Goal: Transaction & Acquisition: Obtain resource

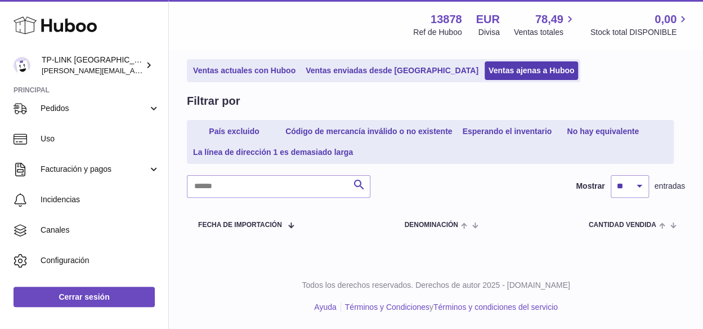
scroll to position [207, 0]
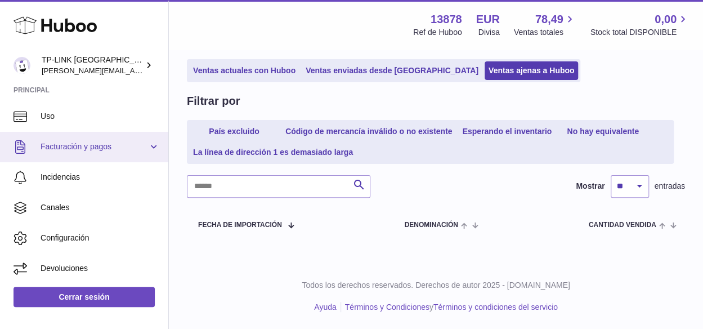
click at [150, 149] on link "Facturación y pagos" at bounding box center [84, 147] width 168 height 30
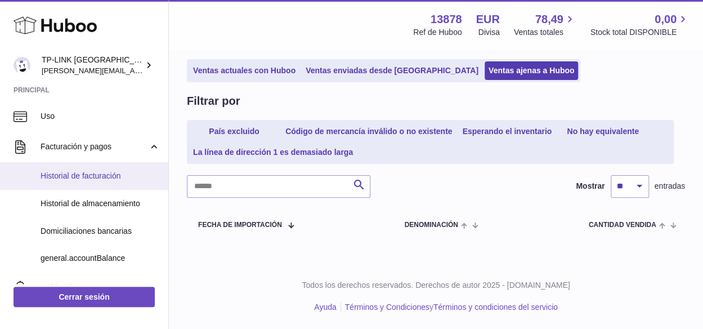
click at [80, 174] on span "Historial de facturación" at bounding box center [100, 176] width 119 height 11
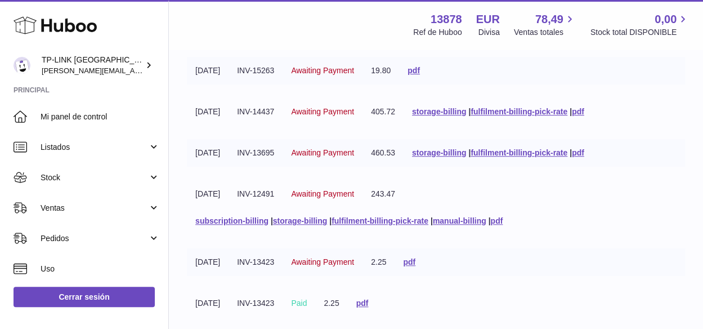
scroll to position [282, 0]
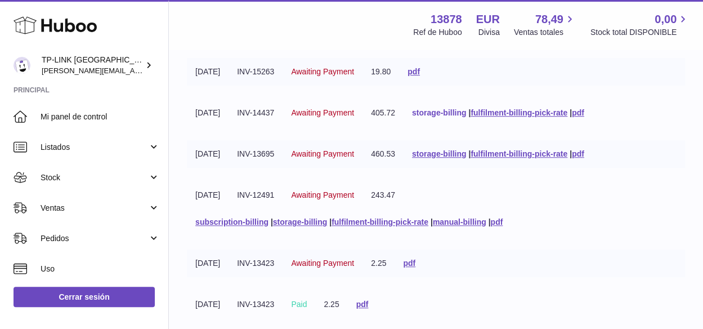
click at [455, 112] on link "storage-billing" at bounding box center [439, 112] width 54 height 9
click at [552, 127] on tbody "[DATE] INV-15408 Paid 14.78 pdf [DATE] CN-14700 Allocated 18.00 pdf [DATE] INV-…" at bounding box center [436, 113] width 498 height 438
click at [544, 111] on link "fulfilment-billing-pick-rate" at bounding box center [519, 112] width 97 height 9
click at [585, 111] on link "pdf" at bounding box center [578, 112] width 12 height 9
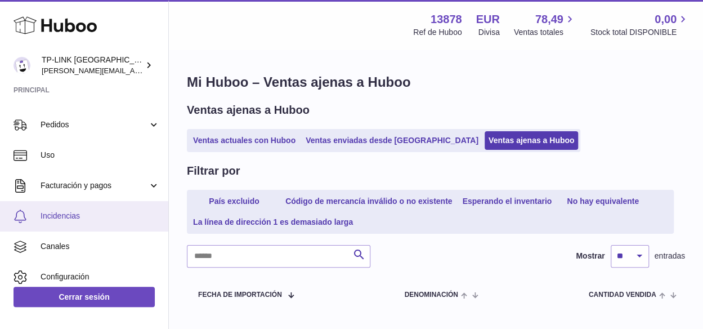
scroll to position [169, 0]
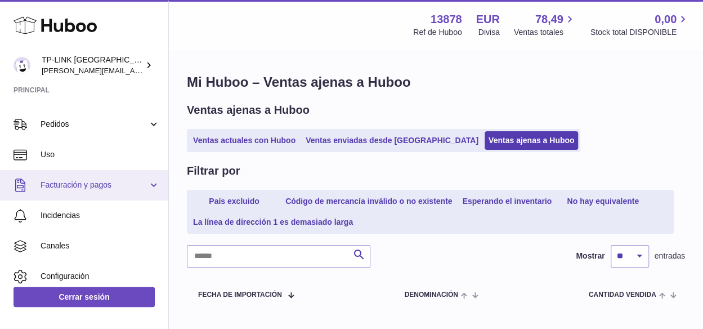
click at [144, 184] on span "Facturación y pagos" at bounding box center [95, 185] width 108 height 11
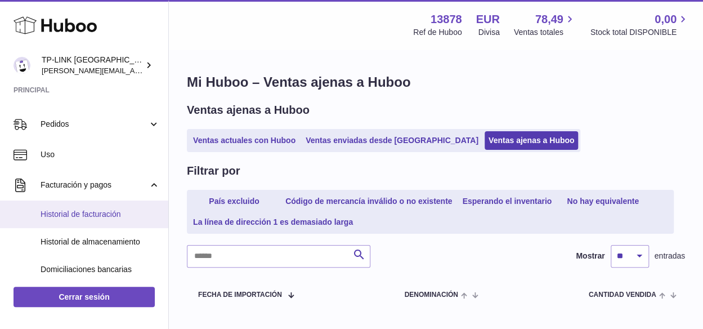
click at [89, 213] on span "Historial de facturación" at bounding box center [100, 214] width 119 height 11
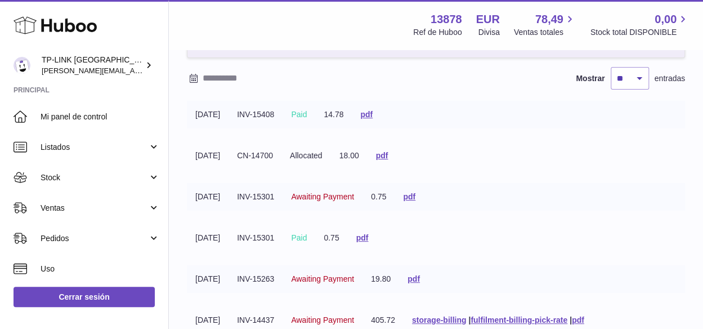
scroll to position [64, 0]
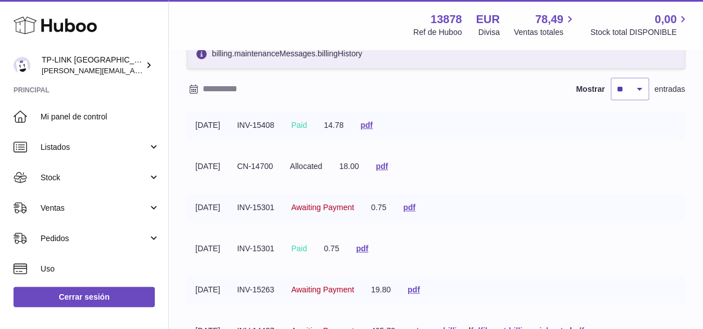
click at [678, 190] on tbody "[DATE] INV-15408 Paid 14.78 pdf [DATE] CN-14700 Allocated 18.00 pdf [DATE] INV-…" at bounding box center [436, 331] width 498 height 438
click at [176, 17] on div "Menú Huboo 13878 Ref de Huboo EUR Divisa 78,49 Ventas totales 0,00 Stock total …" at bounding box center [436, 25] width 534 height 50
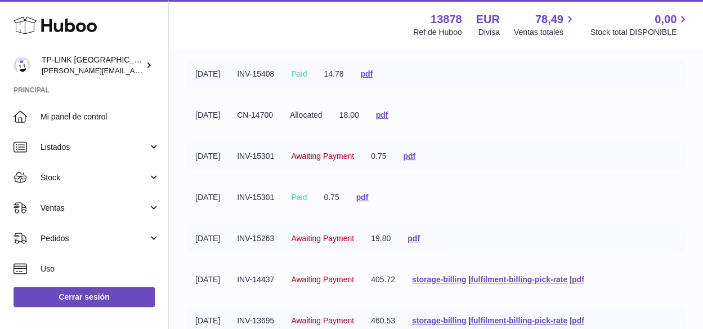
scroll to position [176, 0]
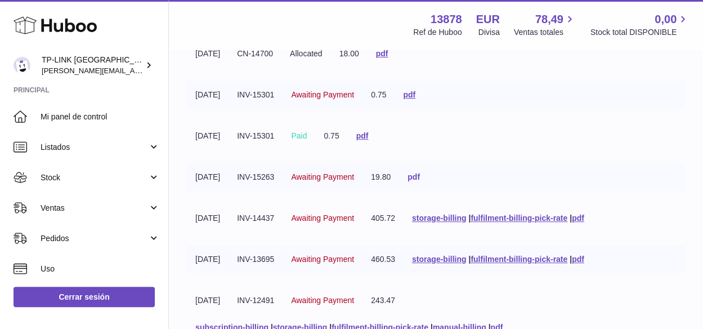
click at [420, 174] on link "pdf" at bounding box center [414, 176] width 12 height 9
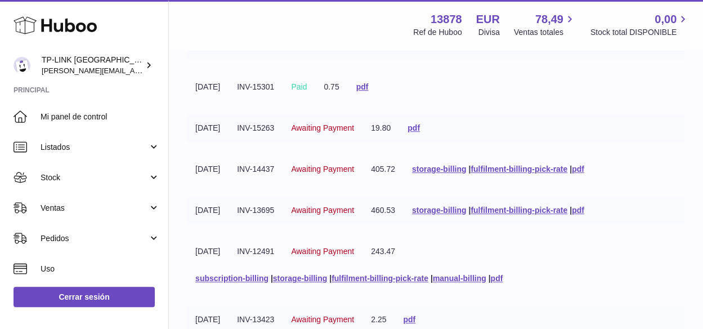
scroll to position [282, 0]
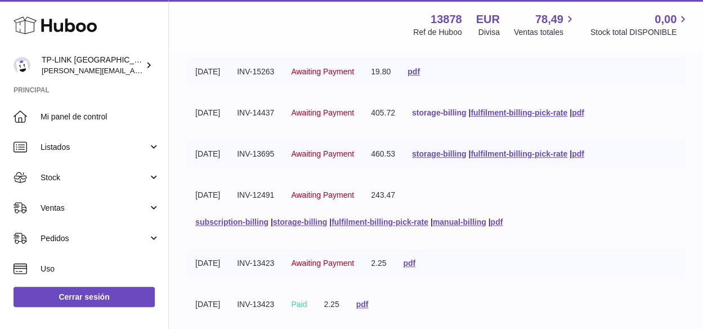
click at [445, 111] on link "storage-billing" at bounding box center [439, 112] width 54 height 9
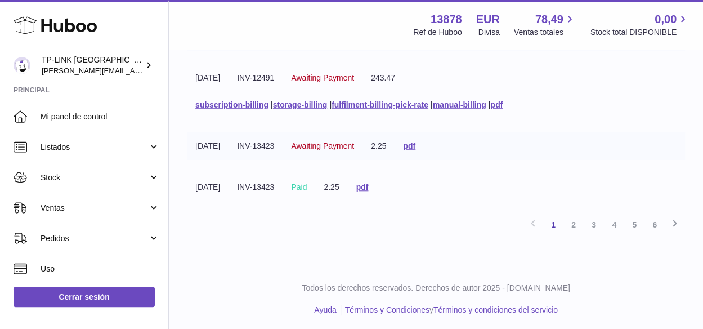
scroll to position [402, 0]
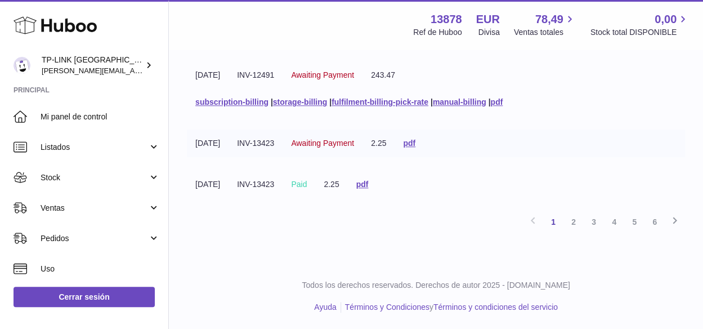
drag, startPoint x: 572, startPoint y: 221, endPoint x: 558, endPoint y: 221, distance: 14.7
click at [572, 221] on link "2" at bounding box center [574, 222] width 20 height 20
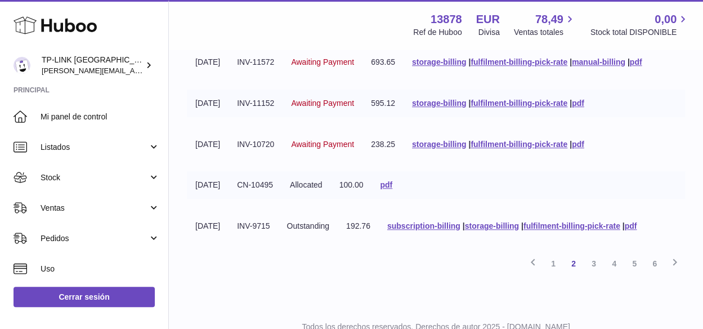
scroll to position [374, 0]
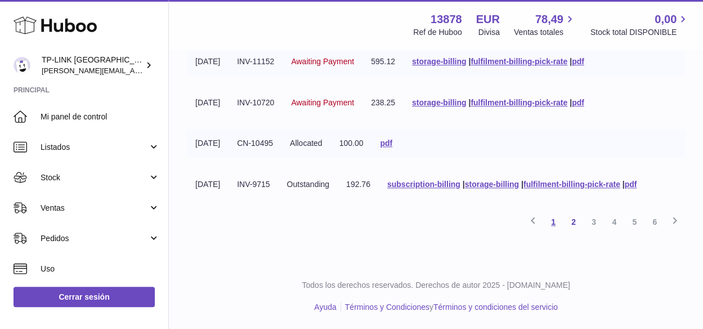
click at [553, 219] on link "1" at bounding box center [554, 222] width 20 height 20
